Goal: Check status: Check status

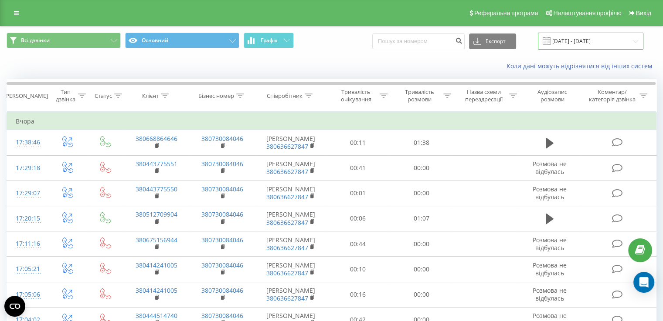
click at [564, 40] on input "[DATE] - [DATE]" at bounding box center [590, 41] width 105 height 17
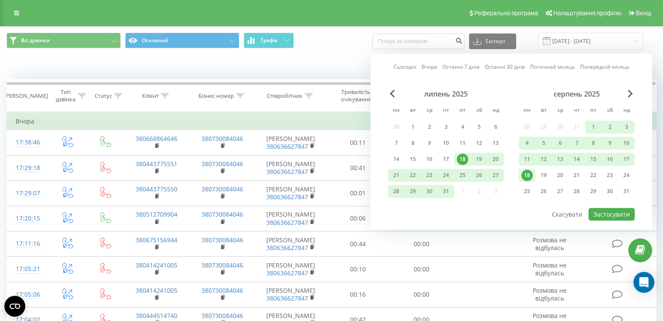
click at [404, 67] on link "Сьогодні" at bounding box center [404, 67] width 23 height 8
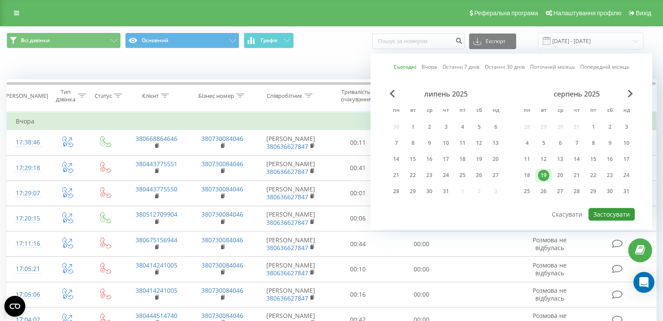
click at [620, 211] on button "Застосувати" at bounding box center [611, 214] width 46 height 13
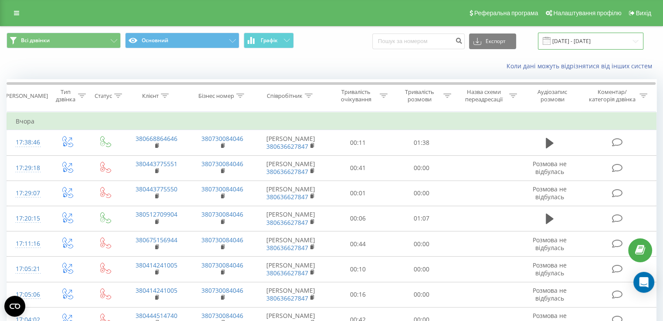
click at [575, 40] on input "[DATE] - [DATE]" at bounding box center [590, 41] width 105 height 17
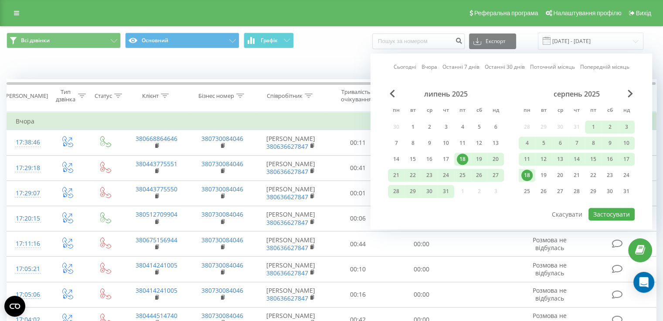
click at [405, 66] on link "Сьогодні" at bounding box center [404, 67] width 23 height 8
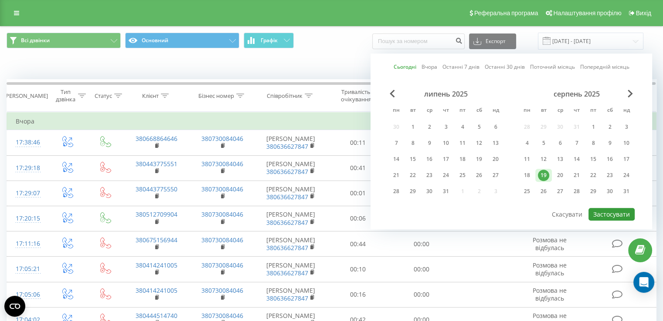
click at [600, 215] on button "Застосувати" at bounding box center [611, 214] width 46 height 13
type input "19.08.2025 - 19.08.2025"
